Goal: Task Accomplishment & Management: Manage account settings

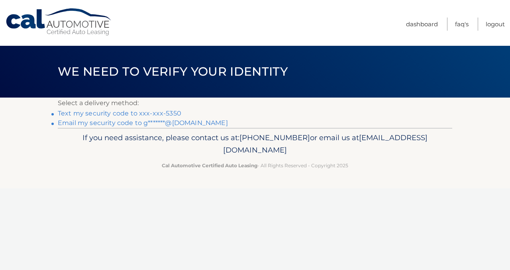
click at [86, 114] on link "Text my security code to xxx-xxx-5350" at bounding box center [120, 114] width 124 height 8
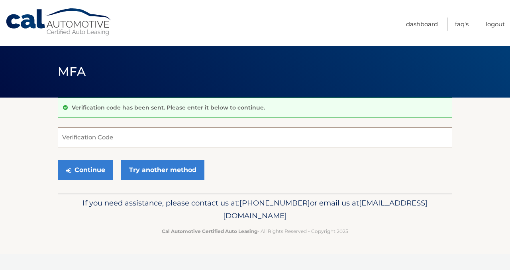
click at [92, 135] on input "Verification Code" at bounding box center [255, 137] width 394 height 20
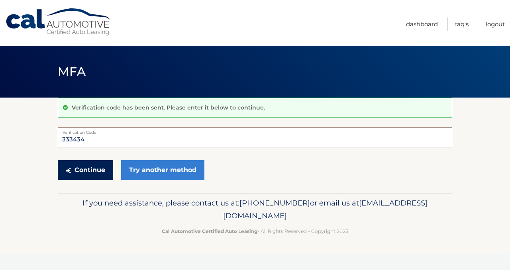
type input "333434"
click at [77, 169] on button "Continue" at bounding box center [85, 170] width 55 height 20
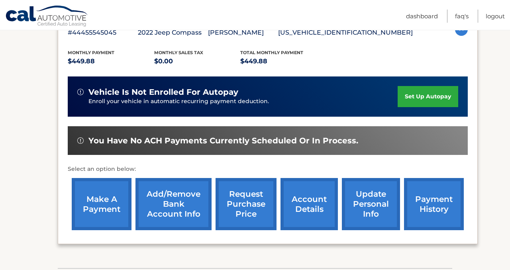
scroll to position [207, 0]
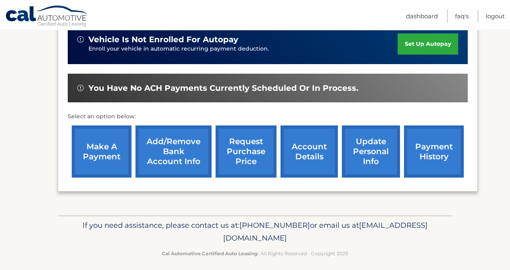
click at [429, 145] on link "payment history" at bounding box center [434, 151] width 60 height 52
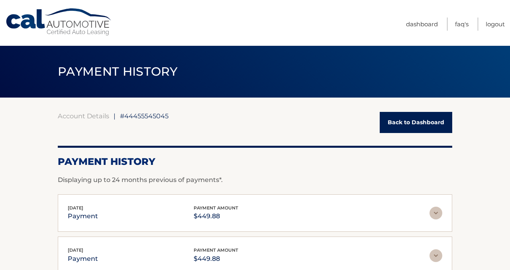
click at [412, 121] on link "Back to Dashboard" at bounding box center [416, 122] width 73 height 21
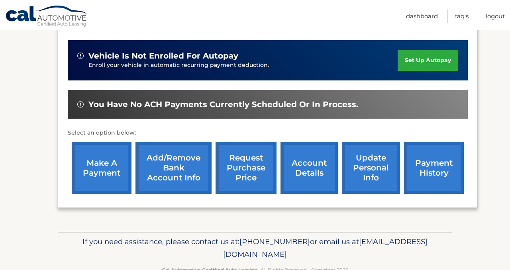
scroll to position [210, 0]
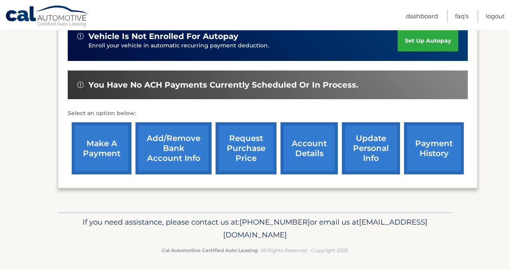
click at [296, 143] on link "account details" at bounding box center [308, 148] width 57 height 52
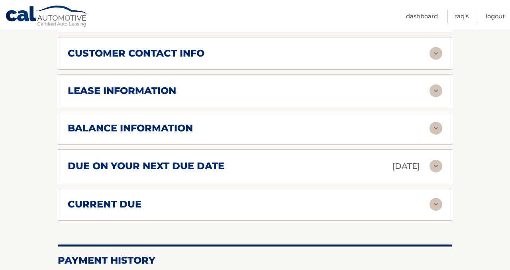
scroll to position [428, 0]
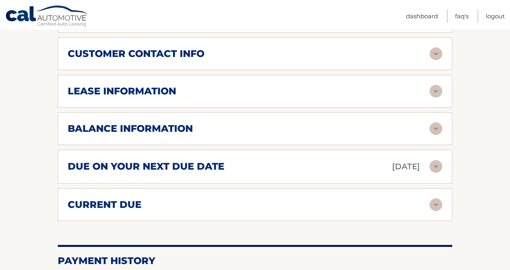
click at [290, 123] on div "balance information" at bounding box center [249, 129] width 362 height 12
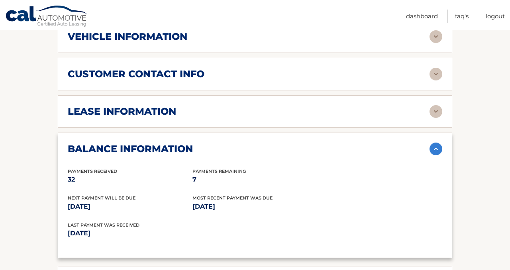
scroll to position [314, 0]
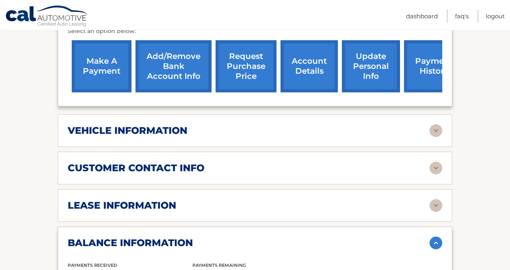
click at [98, 56] on link "make a payment" at bounding box center [102, 66] width 60 height 52
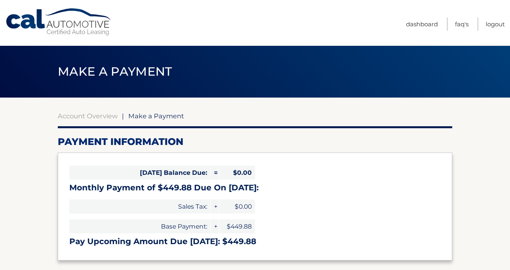
select select "NDE2ZDczZTMtMTgzZC00NzMzLWJkOWYtY2ViN2U0ODY3NWUy"
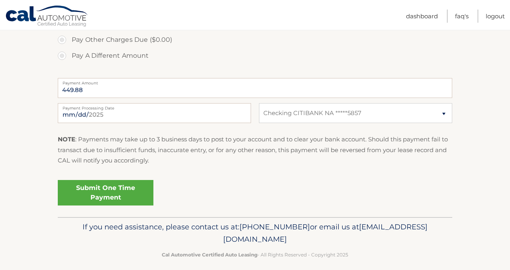
scroll to position [292, 0]
click at [490, 16] on link "Logout" at bounding box center [495, 16] width 19 height 13
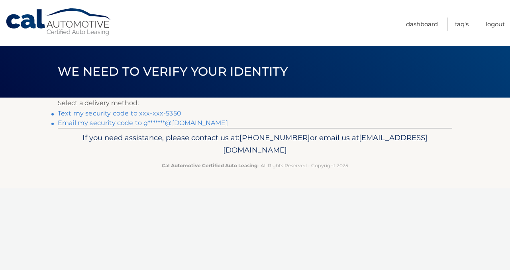
click at [131, 110] on link "Text my security code to xxx-xxx-5350" at bounding box center [120, 114] width 124 height 8
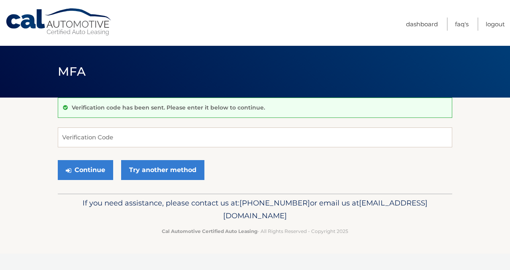
click at [116, 148] on form "Verification Code Continue Try another method" at bounding box center [255, 155] width 394 height 57
click at [114, 136] on input "Verification Code" at bounding box center [255, 137] width 394 height 20
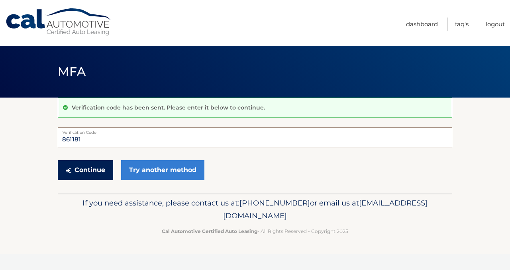
type input "861181"
click at [88, 168] on button "Continue" at bounding box center [85, 170] width 55 height 20
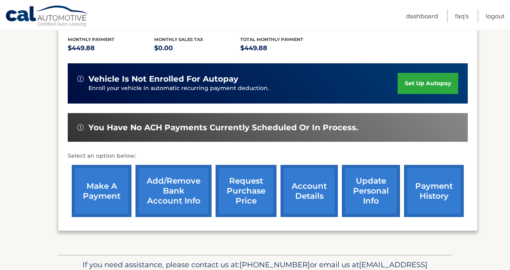
scroll to position [168, 0]
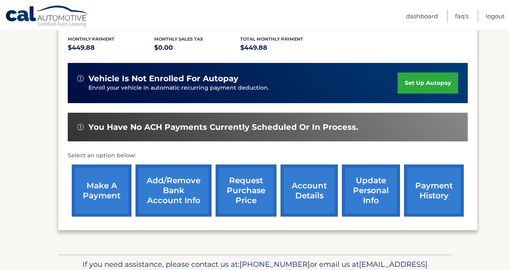
click at [311, 186] on link "account details" at bounding box center [308, 191] width 57 height 52
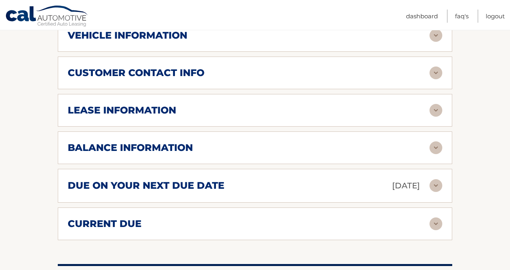
scroll to position [410, 0]
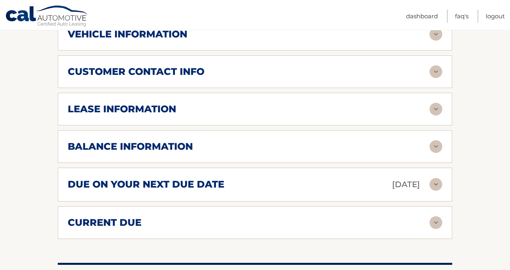
click at [249, 217] on div "current due" at bounding box center [249, 223] width 362 height 12
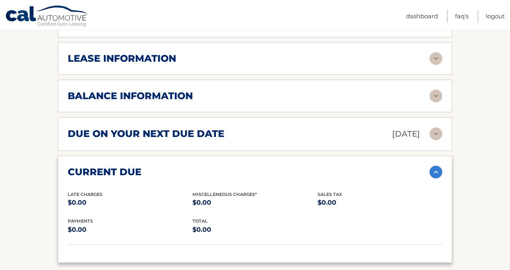
scroll to position [393, 0]
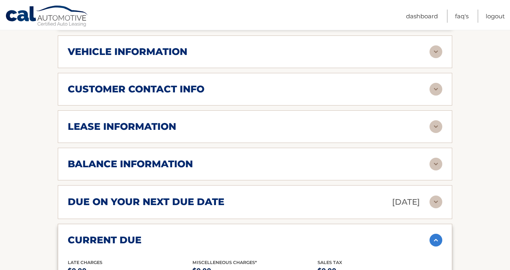
click at [217, 161] on div "balance information Payments Received 32 Payments Remaining 7 Next Payment will…" at bounding box center [255, 164] width 394 height 33
click at [205, 158] on div "balance information" at bounding box center [249, 164] width 362 height 12
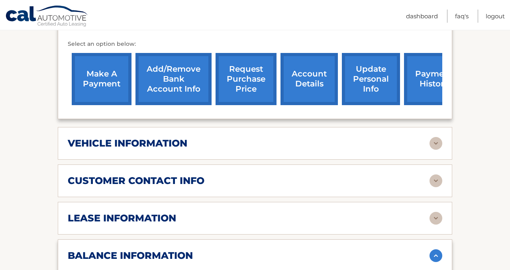
scroll to position [284, 0]
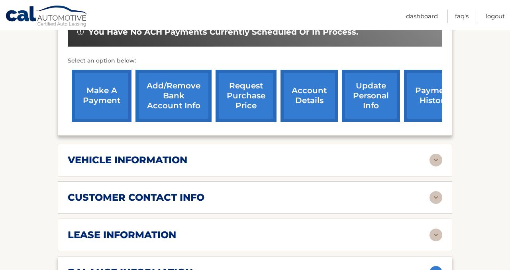
click at [237, 78] on link "request purchase price" at bounding box center [246, 96] width 61 height 52
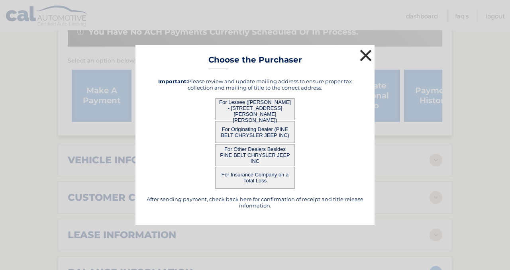
click at [368, 57] on button "×" at bounding box center [366, 55] width 16 height 16
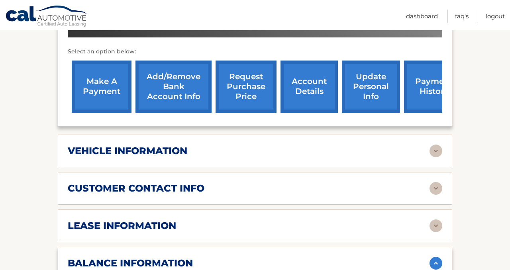
scroll to position [295, 0]
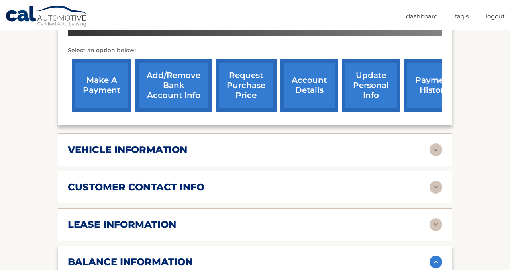
click at [249, 85] on link "request purchase price" at bounding box center [246, 85] width 61 height 52
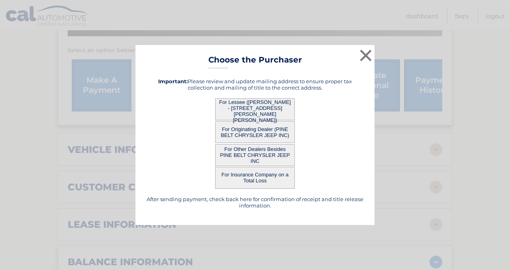
click at [261, 105] on button "For Lessee ([PERSON_NAME] - [STREET_ADDRESS][PERSON_NAME][PERSON_NAME])" at bounding box center [255, 109] width 80 height 22
click at [270, 111] on button "For Lessee ([PERSON_NAME] - [STREET_ADDRESS][PERSON_NAME][PERSON_NAME])" at bounding box center [255, 109] width 80 height 22
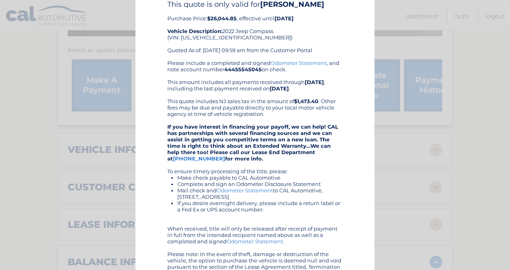
scroll to position [0, 0]
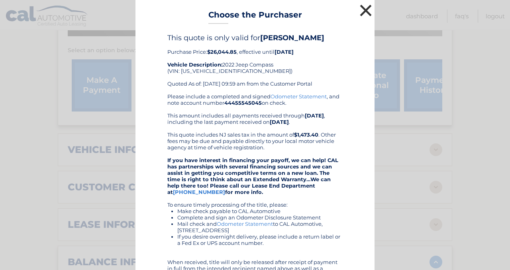
click at [365, 7] on button "×" at bounding box center [366, 10] width 16 height 16
